Goal: Task Accomplishment & Management: Manage account settings

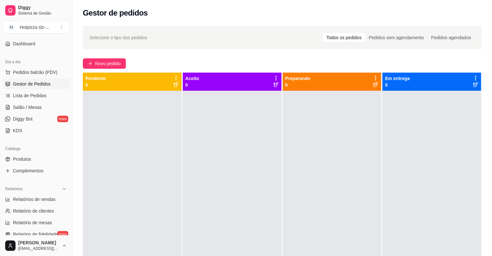
scroll to position [60, 0]
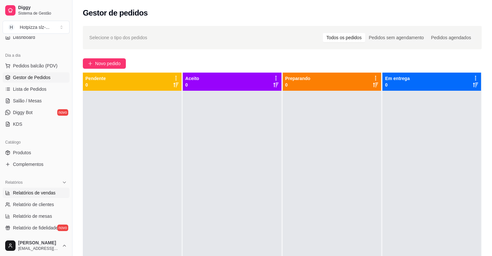
click at [38, 192] on span "Relatórios de vendas" at bounding box center [34, 192] width 43 height 6
select select "ALL"
select select "0"
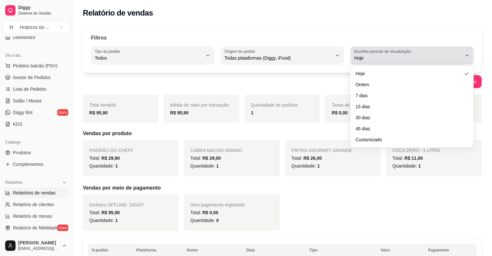
click at [466, 56] on icon "button" at bounding box center [467, 55] width 5 height 5
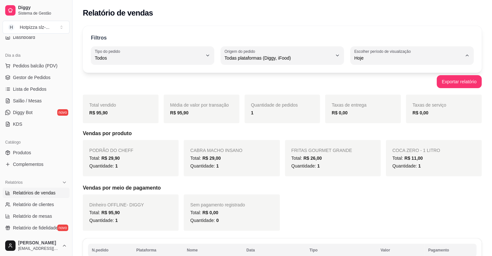
click at [369, 87] on span "Ontem" at bounding box center [409, 84] width 102 height 6
type input "1"
select select "1"
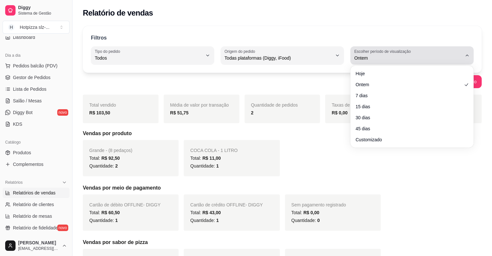
click at [465, 54] on icon "button" at bounding box center [467, 55] width 5 height 5
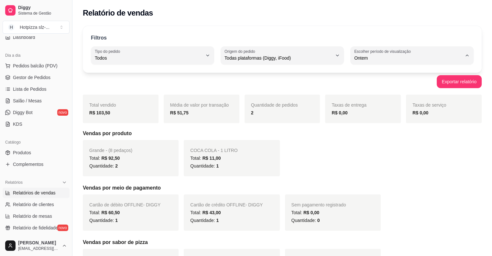
click at [359, 139] on span "Customizado" at bounding box center [409, 136] width 102 height 6
type input "-1"
select select "-1"
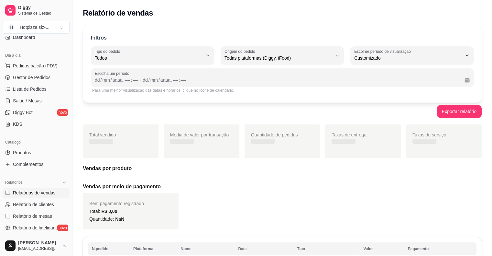
scroll to position [6, 0]
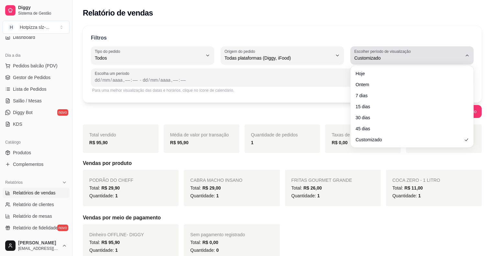
click at [469, 58] on button "Escolher período de visualização Customizado" at bounding box center [412, 55] width 123 height 18
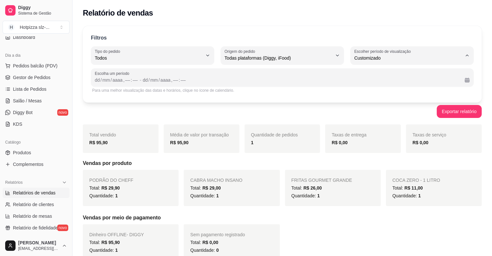
click at [373, 96] on span "7 dias" at bounding box center [409, 94] width 102 height 6
type input "7"
select select "7"
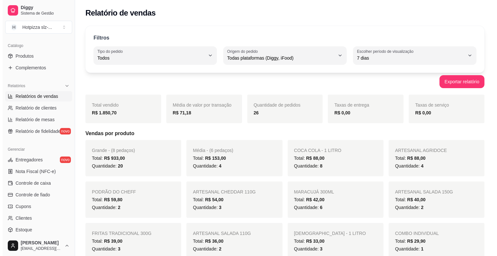
scroll to position [159, 0]
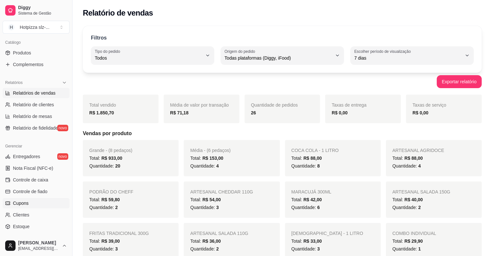
click at [28, 202] on span "Cupons" at bounding box center [21, 203] width 16 height 6
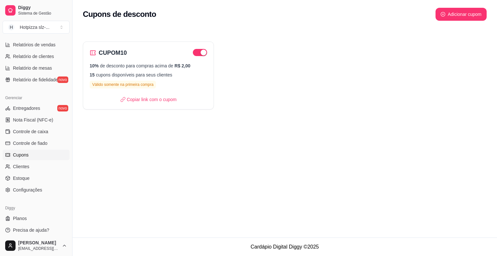
scroll to position [210, 0]
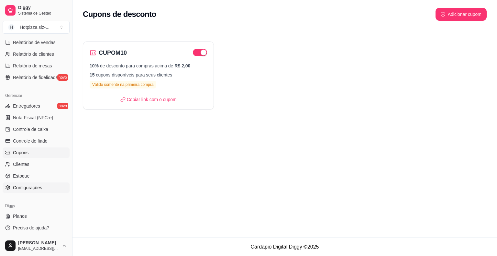
click at [26, 189] on span "Configurações" at bounding box center [27, 187] width 29 height 6
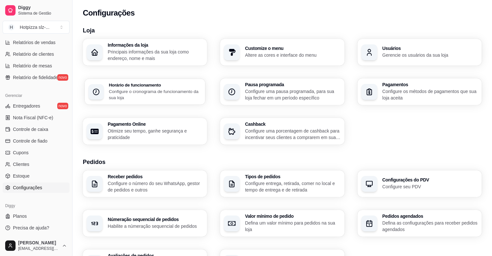
click at [130, 92] on p "Configure o cronograma de funcionamento da sua loja" at bounding box center [155, 94] width 93 height 13
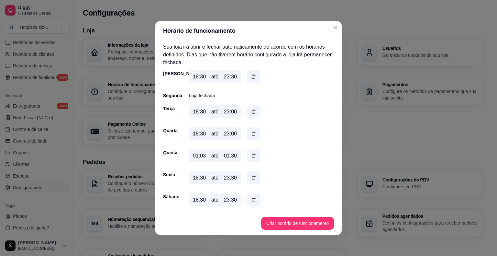
click at [197, 153] on div "01:03" at bounding box center [199, 156] width 13 height 8
click at [197, 156] on div "01:03" at bounding box center [199, 156] width 13 height 8
click at [252, 156] on icon "button" at bounding box center [253, 155] width 5 height 7
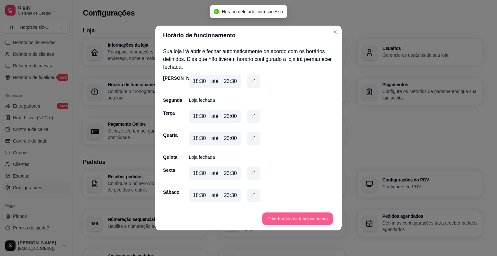
click at [290, 216] on button "Criar horário de funcionamento" at bounding box center [297, 218] width 71 height 13
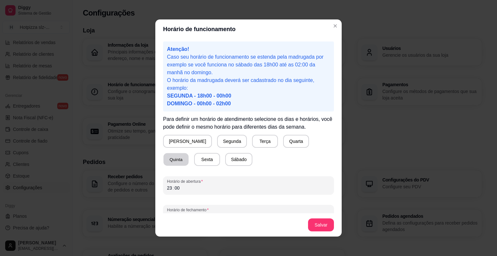
click at [189, 153] on button "Quinta" at bounding box center [175, 159] width 25 height 13
click at [186, 188] on div "23 : 00" at bounding box center [248, 188] width 163 height 8
click at [169, 188] on div "23" at bounding box center [169, 187] width 6 height 6
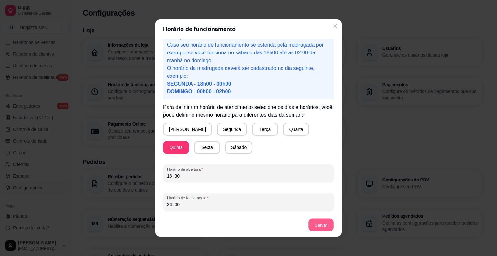
click at [317, 223] on button "Salvar" at bounding box center [320, 224] width 25 height 13
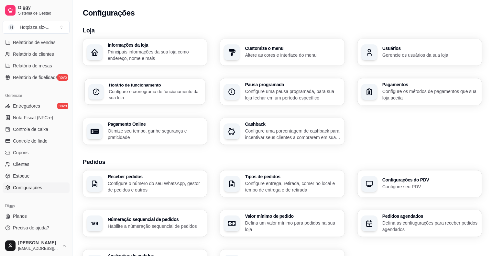
click at [125, 89] on p "Configure o cronograma de funcionamento da sua loja" at bounding box center [155, 94] width 93 height 13
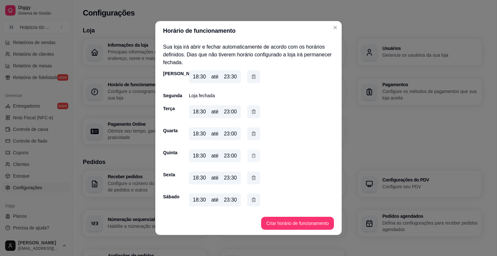
click at [254, 157] on icon "button" at bounding box center [253, 155] width 5 height 7
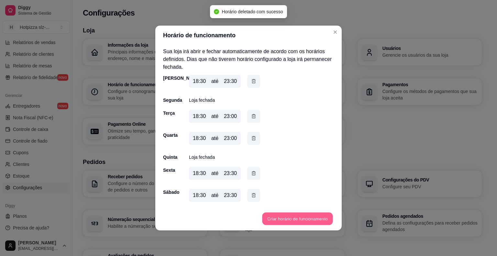
click at [297, 220] on button "Criar horário de funcionamento" at bounding box center [297, 218] width 71 height 13
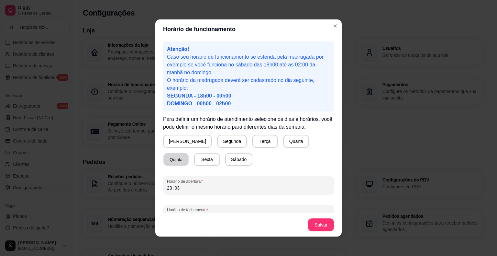
click at [189, 153] on button "Quinta" at bounding box center [175, 159] width 25 height 13
click at [160, 188] on div "Atenção! Caso seu horário de funcionamento se estenda pela madrugada por exempl…" at bounding box center [248, 126] width 186 height 174
click at [168, 187] on div "02" at bounding box center [169, 187] width 6 height 6
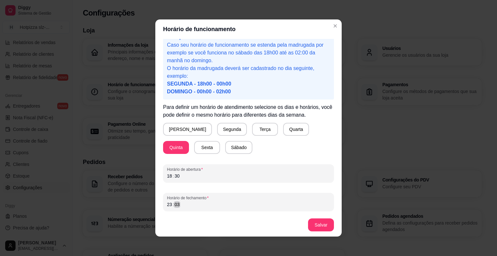
click at [178, 204] on div "23 : 03" at bounding box center [248, 204] width 163 height 8
click at [329, 225] on button "Salvar" at bounding box center [321, 224] width 26 height 13
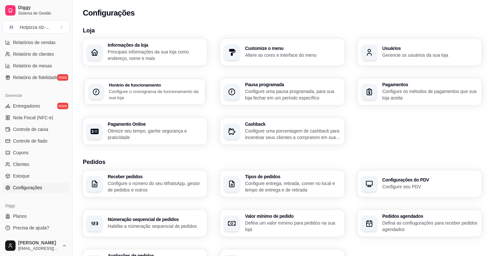
click at [137, 87] on h3 "Horário de funcionamento" at bounding box center [155, 85] width 93 height 5
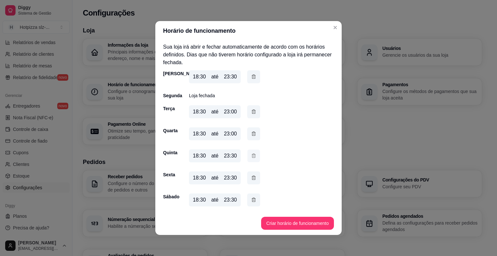
click at [251, 157] on icon "button" at bounding box center [253, 155] width 5 height 7
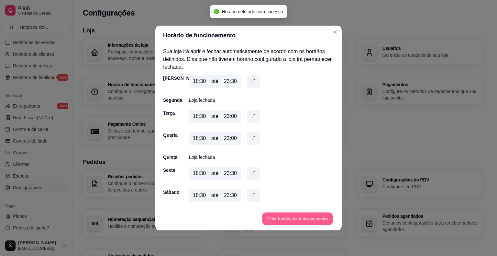
click at [302, 223] on button "Criar horário de funcionamento" at bounding box center [297, 218] width 71 height 13
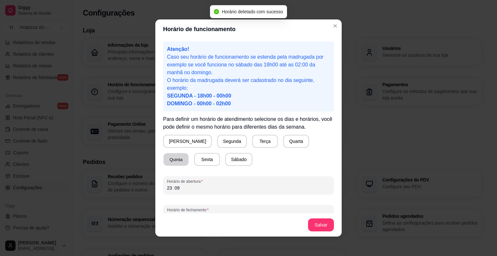
click at [189, 153] on button "Quinta" at bounding box center [175, 159] width 25 height 13
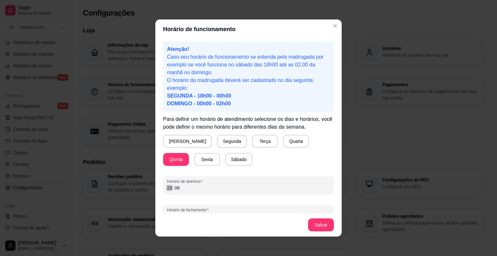
click at [157, 190] on div "Atenção! Caso seu horário de funcionamento se estenda pela madrugada por exempl…" at bounding box center [248, 126] width 186 height 174
click at [182, 187] on div "18 : 00" at bounding box center [248, 188] width 163 height 8
click at [167, 190] on div "18" at bounding box center [169, 187] width 6 height 6
click at [177, 188] on div "18 : 00" at bounding box center [248, 188] width 163 height 8
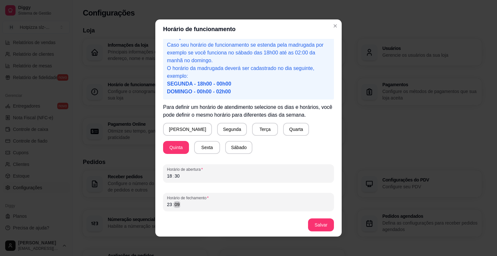
click at [181, 206] on div "23 : 09" at bounding box center [248, 204] width 163 height 8
click at [317, 224] on button "Salvar" at bounding box center [321, 224] width 26 height 13
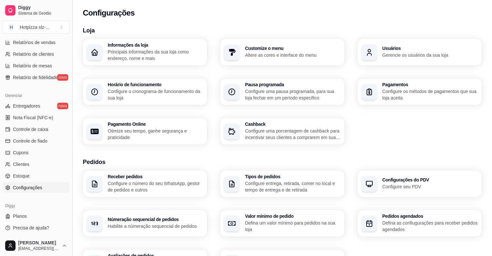
click at [70, 205] on button "Toggle Sidebar" at bounding box center [72, 128] width 5 height 256
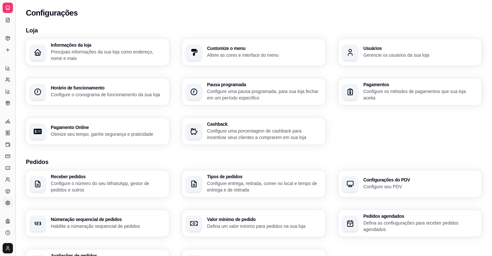
scroll to position [79, 0]
click at [14, 64] on button "Toggle Sidebar" at bounding box center [15, 128] width 5 height 256
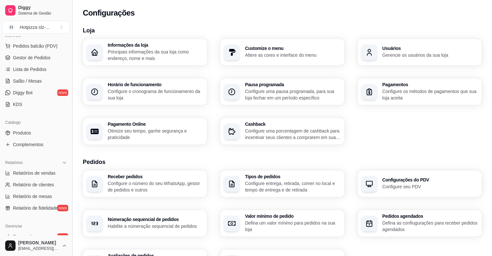
scroll to position [148, 0]
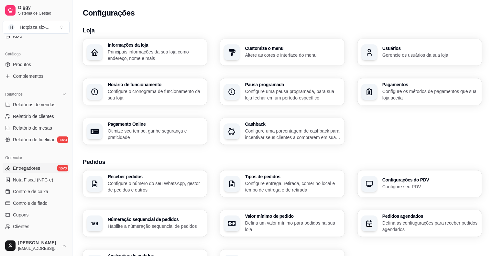
click at [9, 167] on icon at bounding box center [7, 167] width 5 height 5
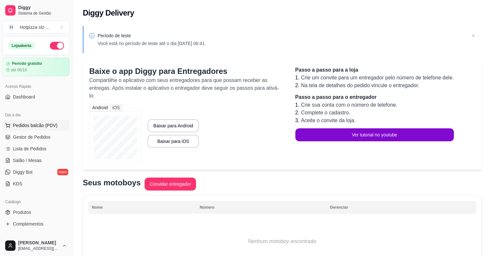
click at [30, 128] on button "Pedidos balcão (PDV)" at bounding box center [36, 125] width 67 height 10
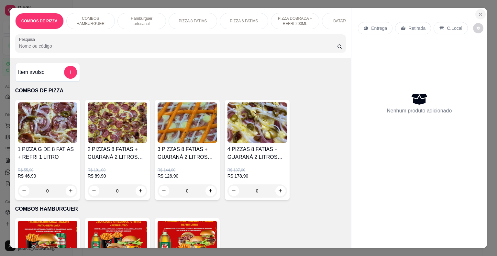
click at [478, 14] on icon "Close" at bounding box center [480, 14] width 5 height 5
